Goal: Task Accomplishment & Management: Manage account settings

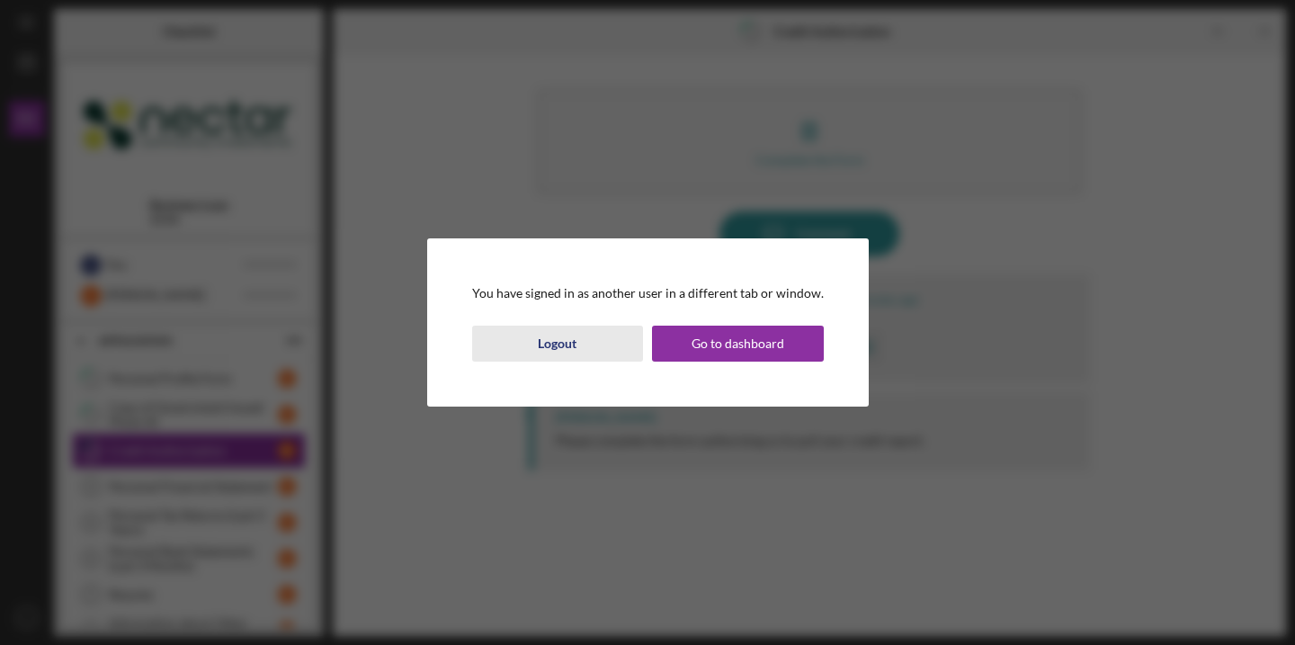
click at [605, 345] on button "Logout" at bounding box center [558, 344] width 172 height 36
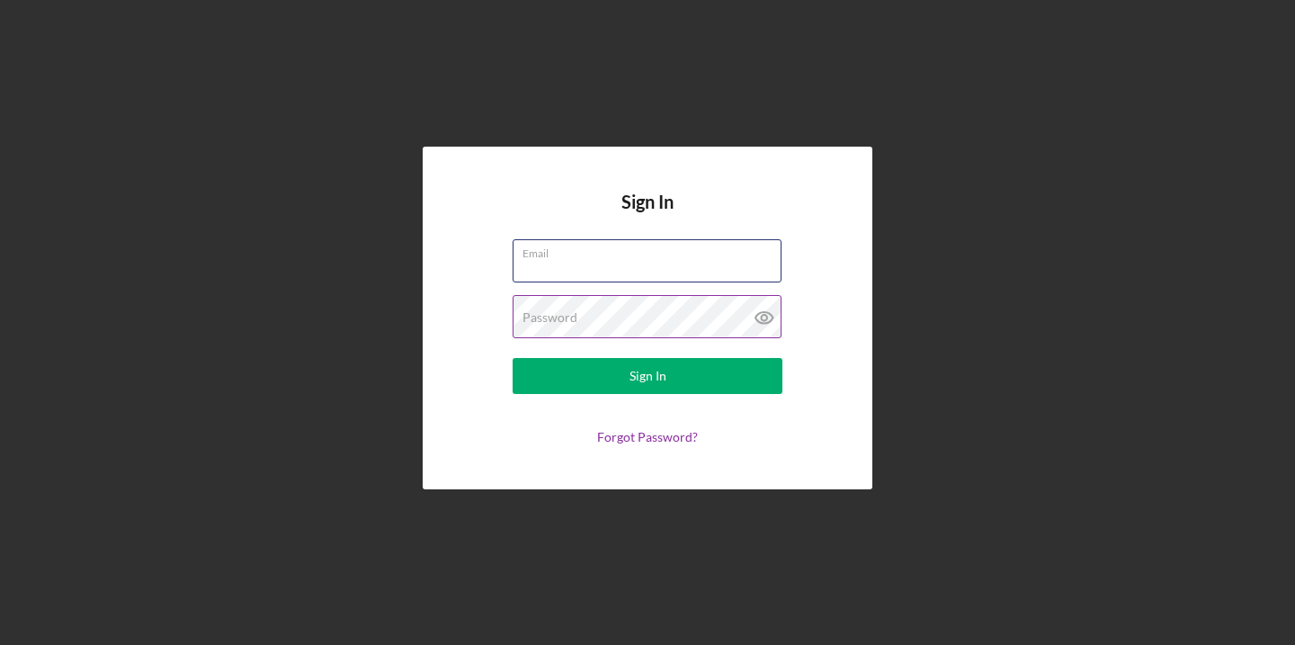
type input "[EMAIL_ADDRESS][DOMAIN_NAME]"
click at [648, 376] on button "Sign In" at bounding box center [648, 376] width 270 height 36
